Goal: Information Seeking & Learning: Find contact information

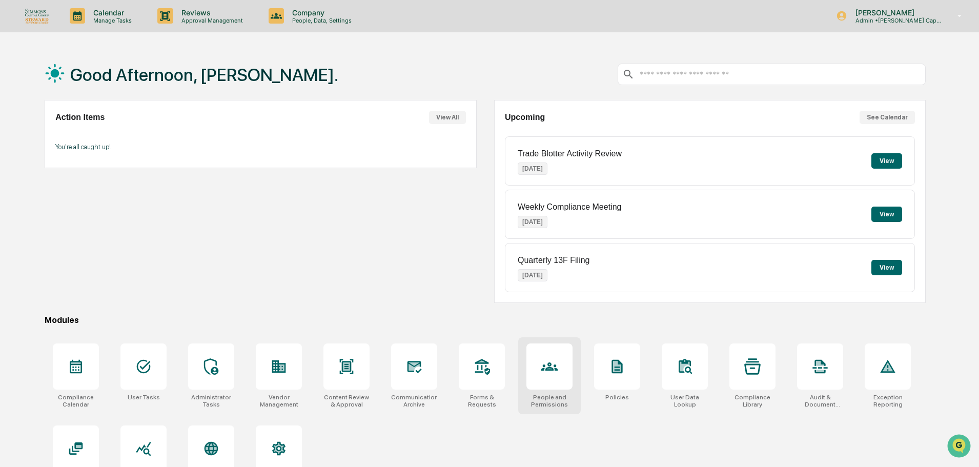
click at [562, 384] on div at bounding box center [550, 367] width 46 height 46
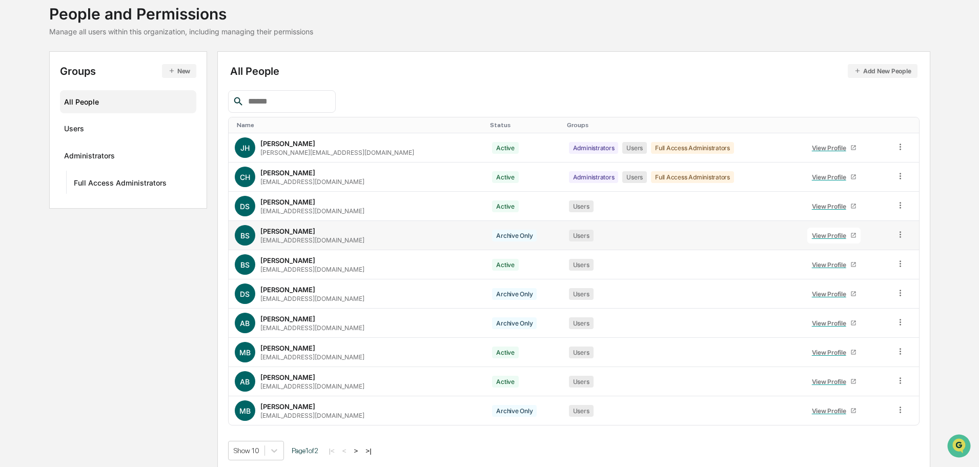
scroll to position [68, 0]
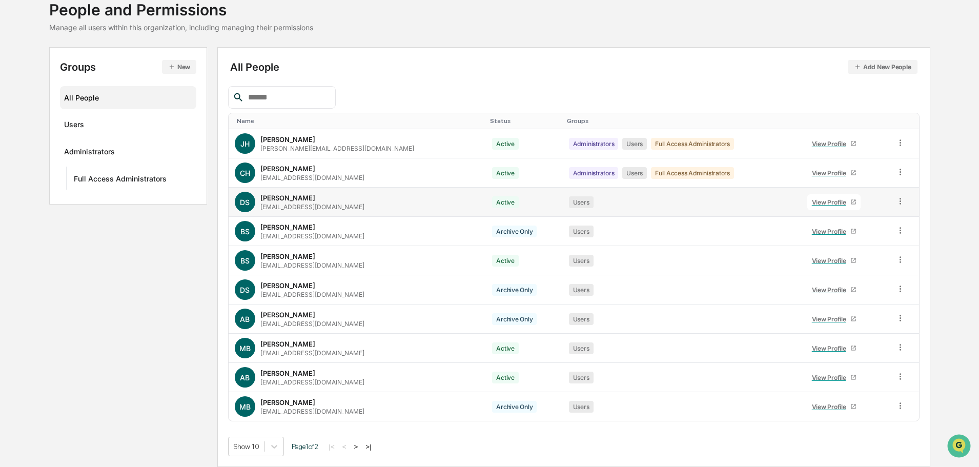
drag, startPoint x: 374, startPoint y: 207, endPoint x: 260, endPoint y: 208, distance: 113.3
click at [260, 208] on div "DS [PERSON_NAME] [EMAIL_ADDRESS][DOMAIN_NAME]" at bounding box center [358, 202] width 246 height 21
copy div "[EMAIL_ADDRESS][DOMAIN_NAME]"
drag, startPoint x: 368, startPoint y: 322, endPoint x: 258, endPoint y: 324, distance: 109.7
click at [258, 324] on div "AB [PERSON_NAME] [EMAIL_ADDRESS][DOMAIN_NAME]" at bounding box center [358, 319] width 246 height 21
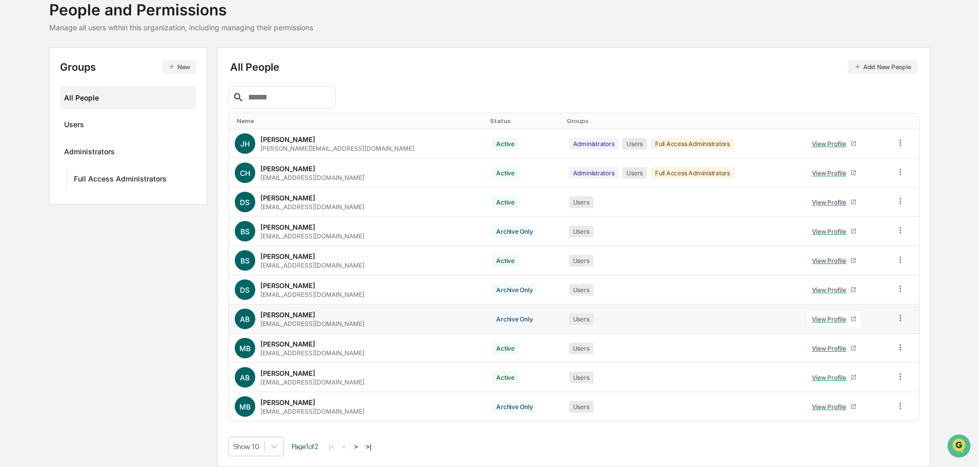
copy div "[EMAIL_ADDRESS][DOMAIN_NAME]"
drag, startPoint x: 367, startPoint y: 353, endPoint x: 262, endPoint y: 355, distance: 105.1
click at [262, 355] on div "MB [PERSON_NAME] [EMAIL_ADDRESS][DOMAIN_NAME]" at bounding box center [358, 348] width 246 height 21
copy div "[EMAIL_ADDRESS][DOMAIN_NAME]"
click at [361, 446] on button ">" at bounding box center [356, 447] width 10 height 9
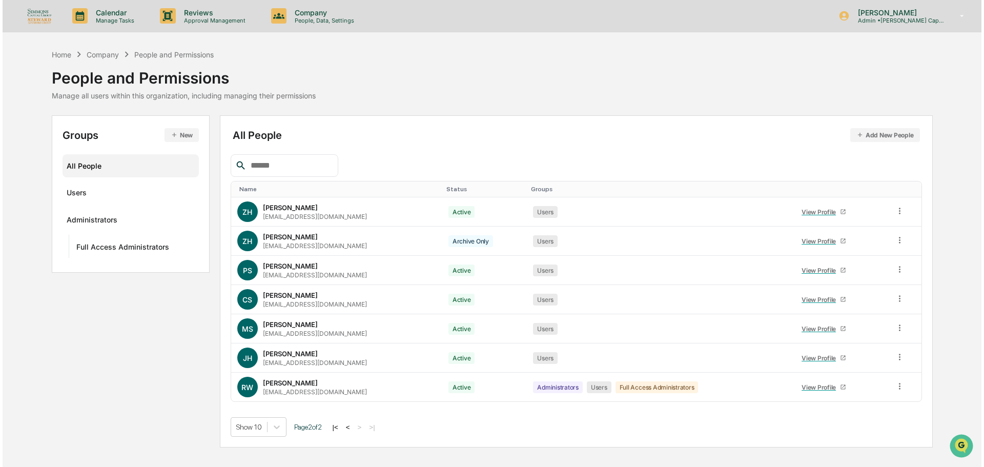
scroll to position [0, 0]
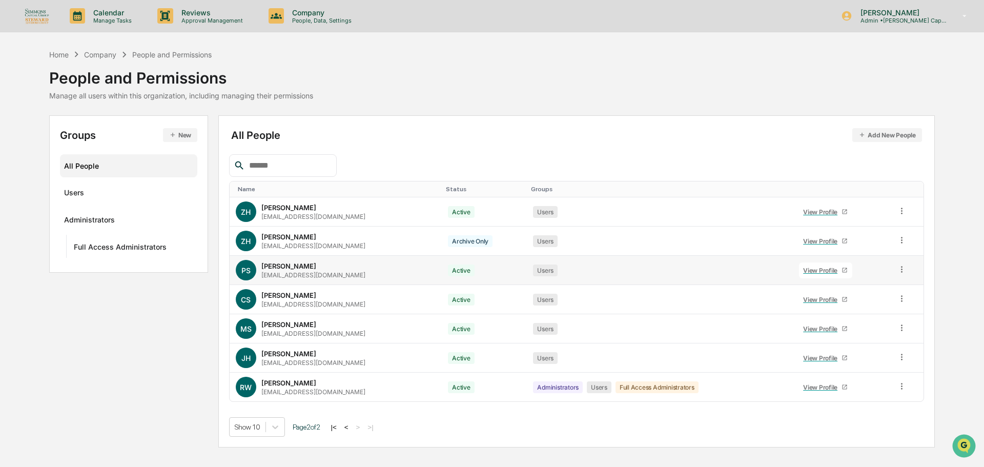
drag, startPoint x: 370, startPoint y: 276, endPoint x: 260, endPoint y: 278, distance: 109.2
click at [260, 278] on div "PS Patricia Sicluna psicluna@simmonscapitalgroup.com" at bounding box center [336, 270] width 200 height 21
copy div "psicluna@simmonscapitalgroup.com"
drag, startPoint x: 373, startPoint y: 333, endPoint x: 263, endPoint y: 335, distance: 110.8
click at [263, 335] on div "MS Matt Stankus mstankus@simmonscapitalgroup.com" at bounding box center [336, 328] width 200 height 21
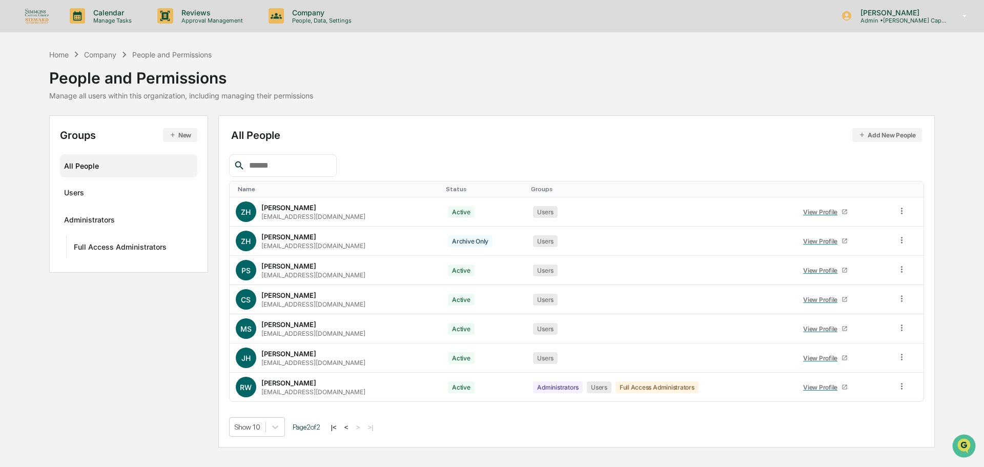
copy div "mstankus@simmonscapitalgroup.com"
drag, startPoint x: 383, startPoint y: 364, endPoint x: 260, endPoint y: 366, distance: 122.1
click at [260, 366] on div "JH Joseph Henderson jhenderson@stewardadvisorsgroup.com" at bounding box center [336, 358] width 200 height 21
copy div "jhenderson@stewardadvisorsgroup.com"
